Goal: Obtain resource: Download file/media

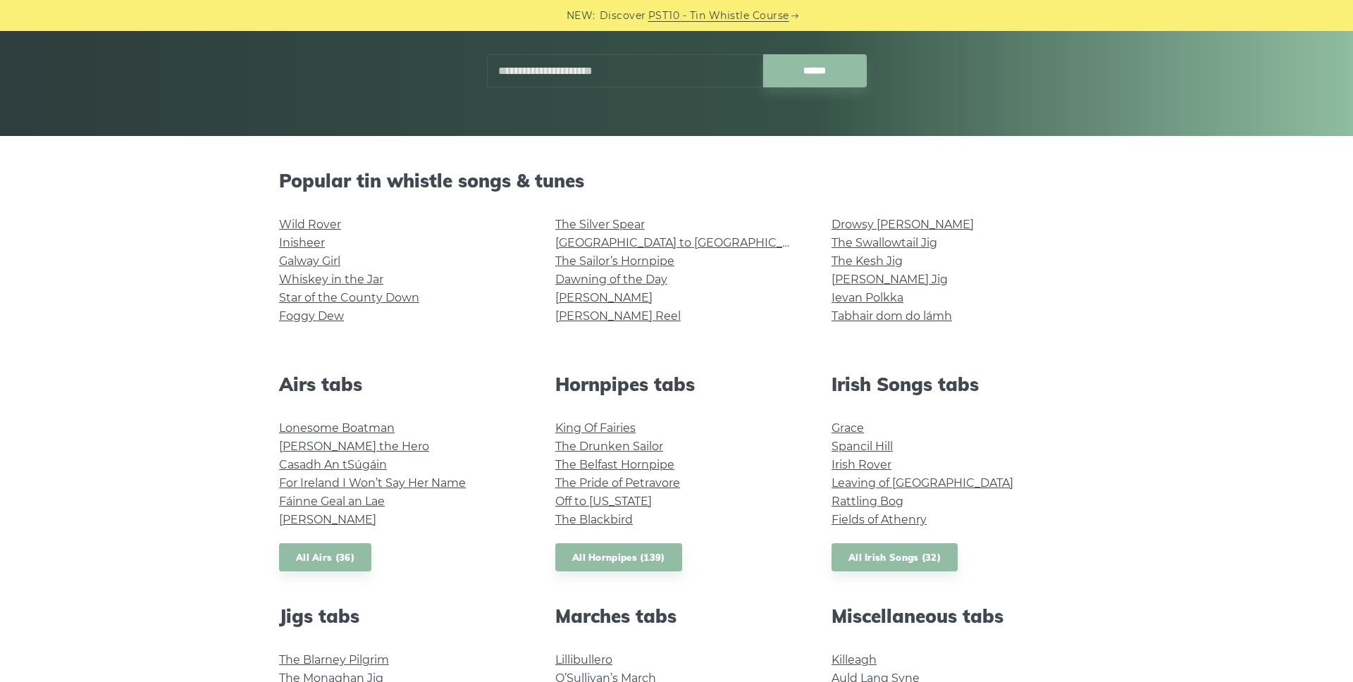
scroll to position [238, 0]
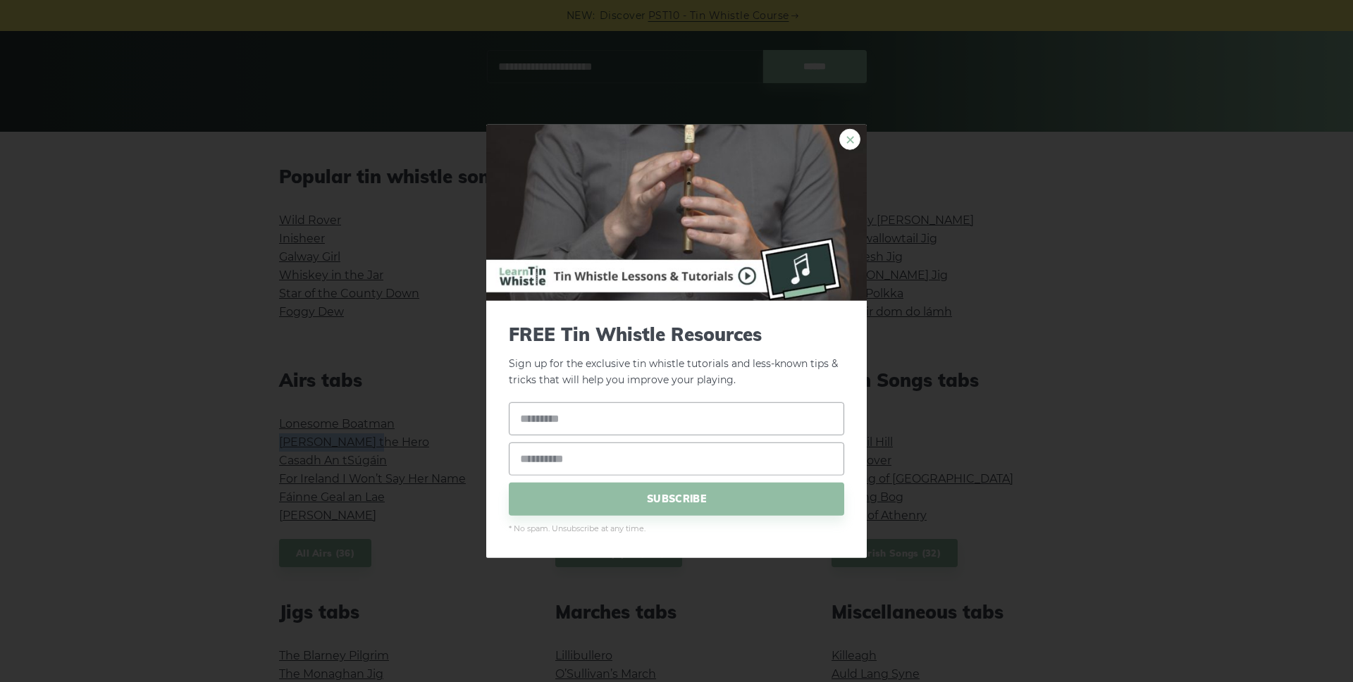
click at [855, 144] on link "×" at bounding box center [849, 139] width 21 height 21
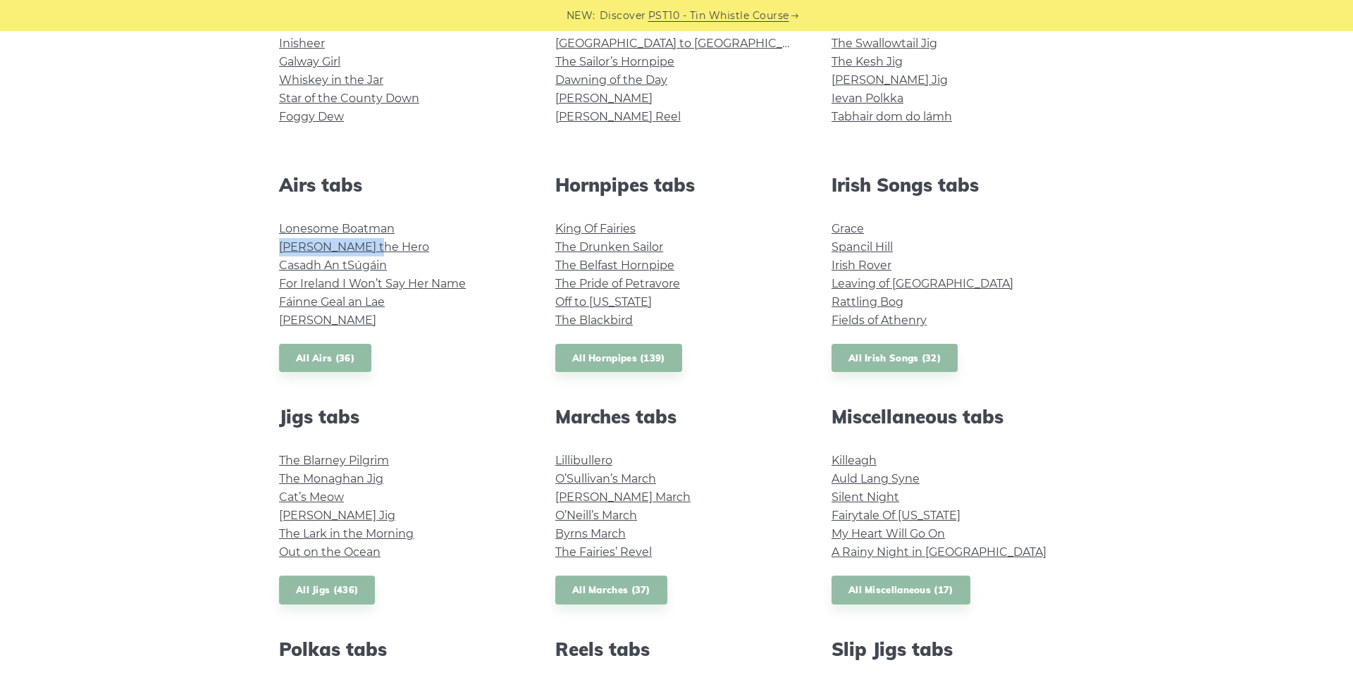
scroll to position [494, 0]
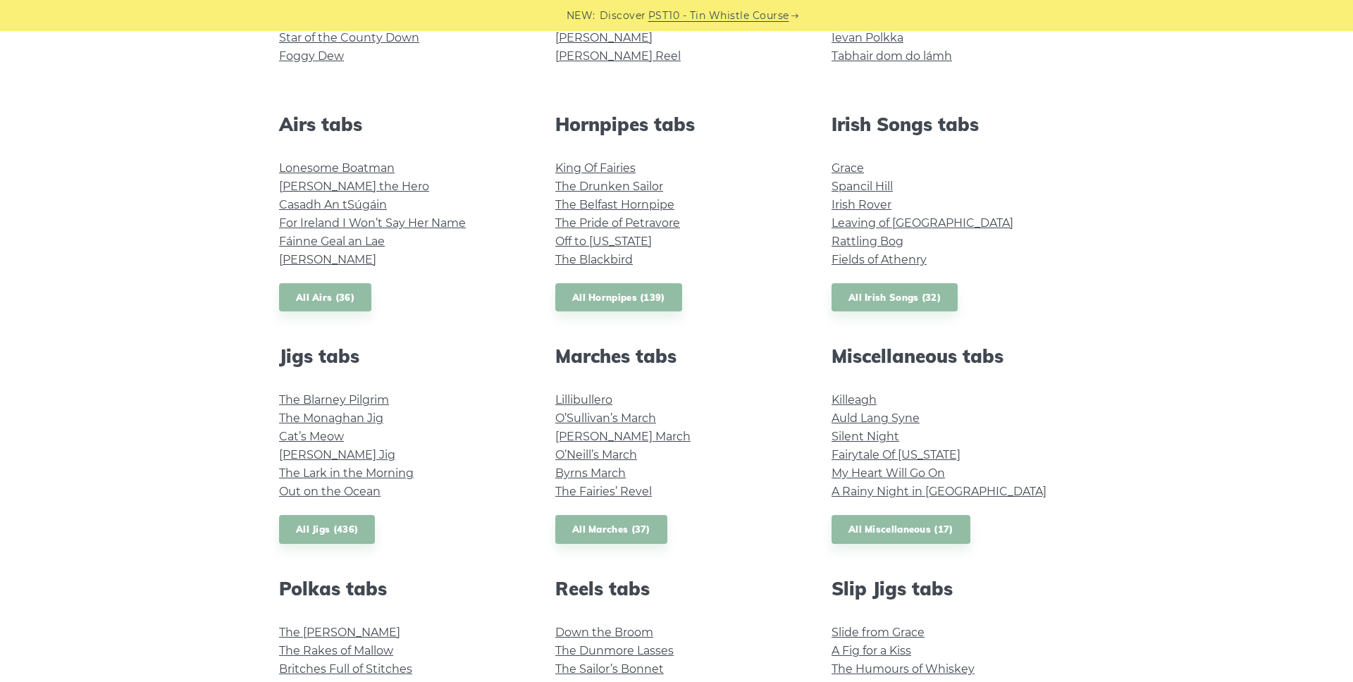
click at [476, 381] on div "Jigs tabs The Blarney Pilgrim The Monaghan Jig Cat’s Meow Fraher’s Jig The Lark…" at bounding box center [400, 444] width 276 height 199
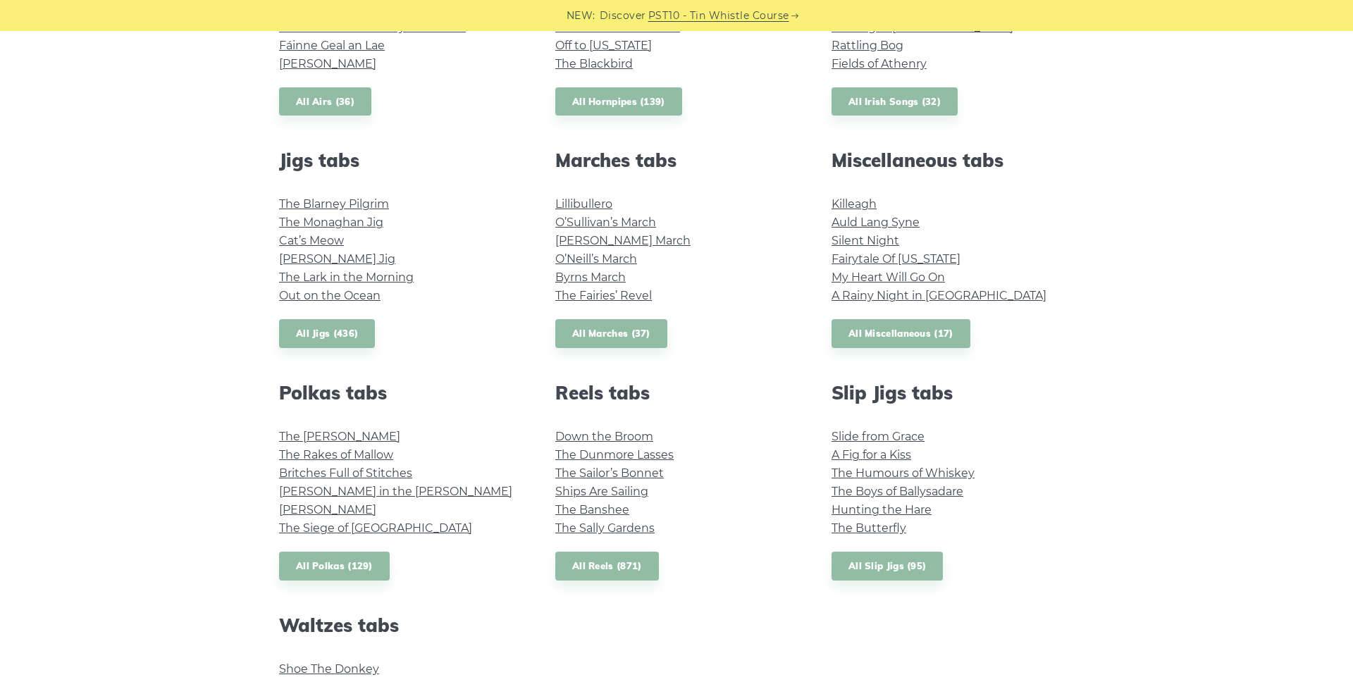
scroll to position [691, 0]
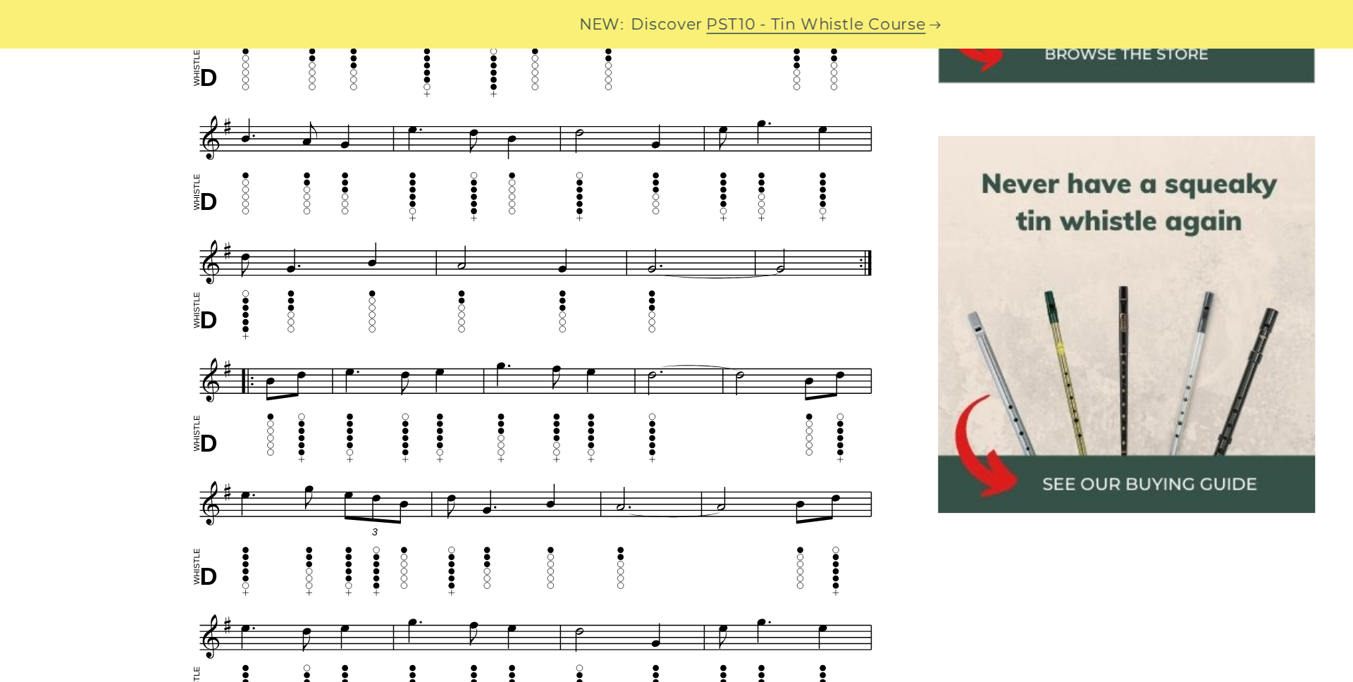
scroll to position [551, 0]
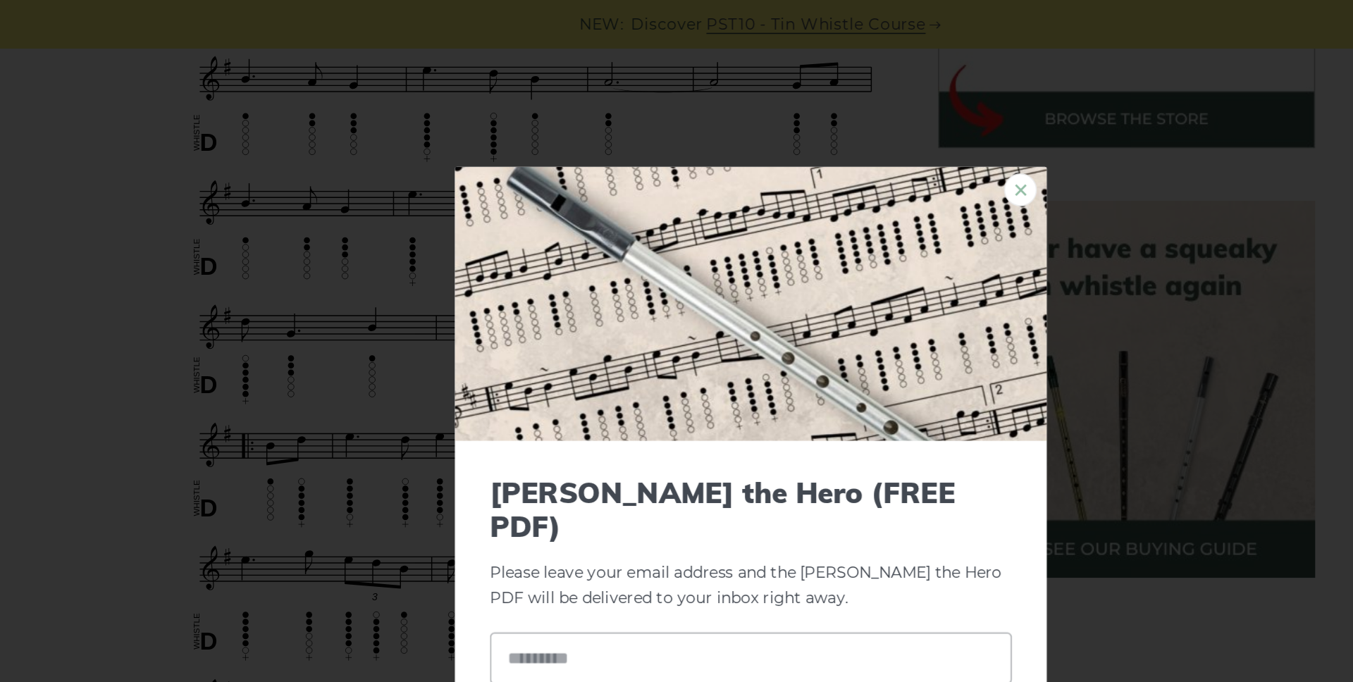
click at [851, 132] on link "×" at bounding box center [849, 121] width 21 height 21
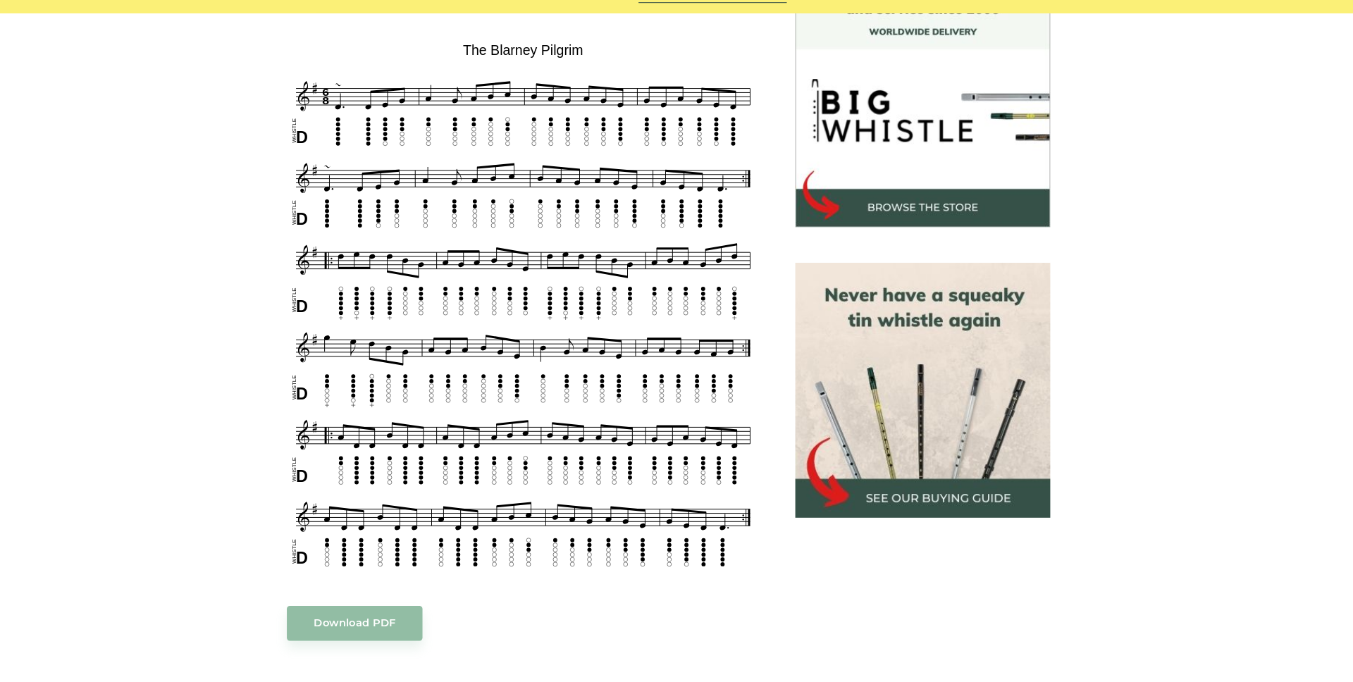
scroll to position [407, 0]
